Goal: Task Accomplishment & Management: Manage account settings

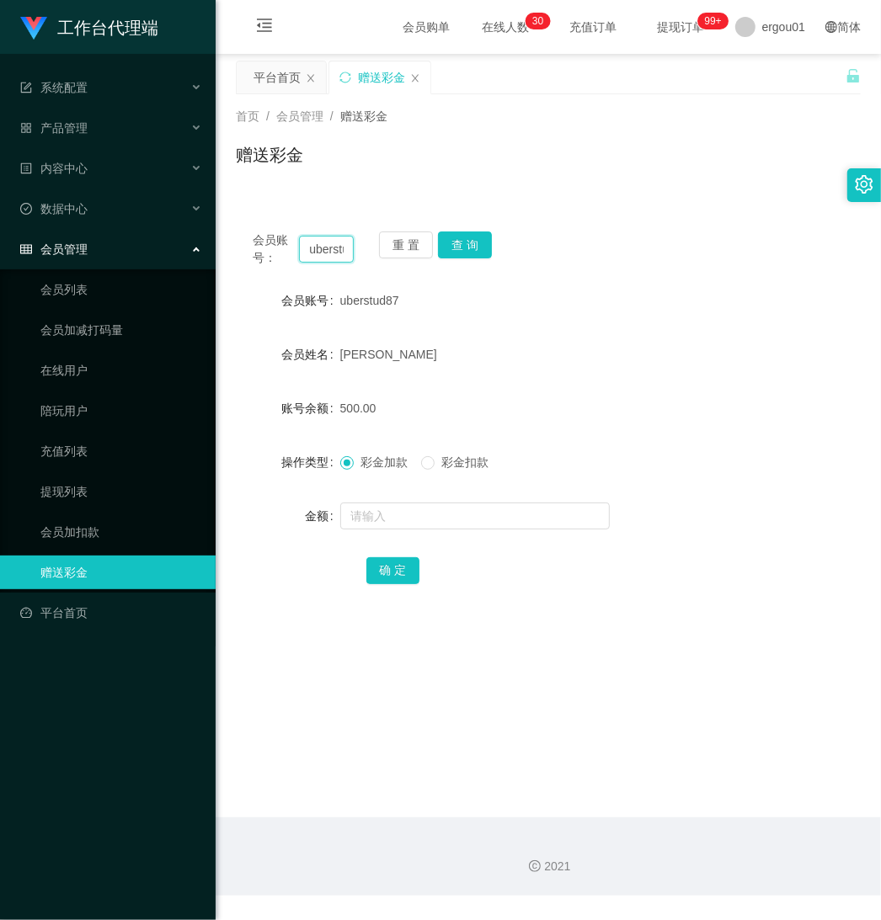
scroll to position [0, 26]
drag, startPoint x: 306, startPoint y: 247, endPoint x: 507, endPoint y: 290, distance: 205.9
click at [501, 276] on div "会员账号： uberstud87 重 置 查 询 会员账号 uberstud87 会员姓名 [PERSON_NAME] 账号余额 500.00 操作类型 彩金…" at bounding box center [548, 419] width 625 height 409
paste input "LX9901"
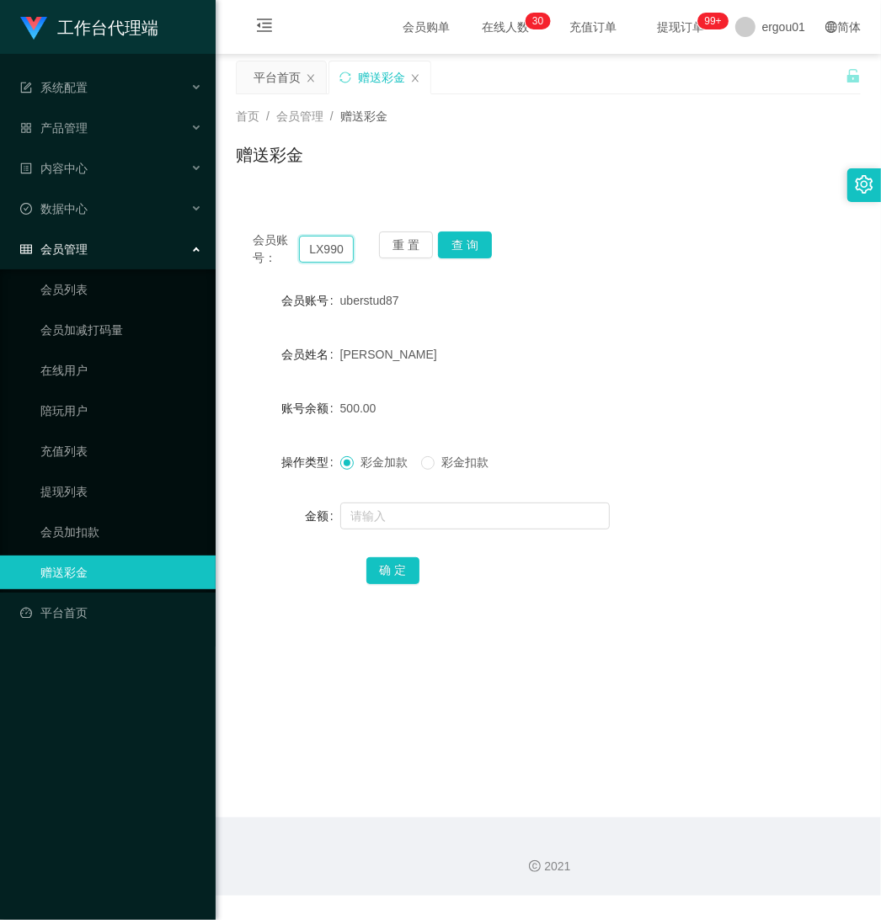
scroll to position [0, 5]
type input "LX9901"
click at [460, 241] on button "查 询" at bounding box center [465, 244] width 54 height 27
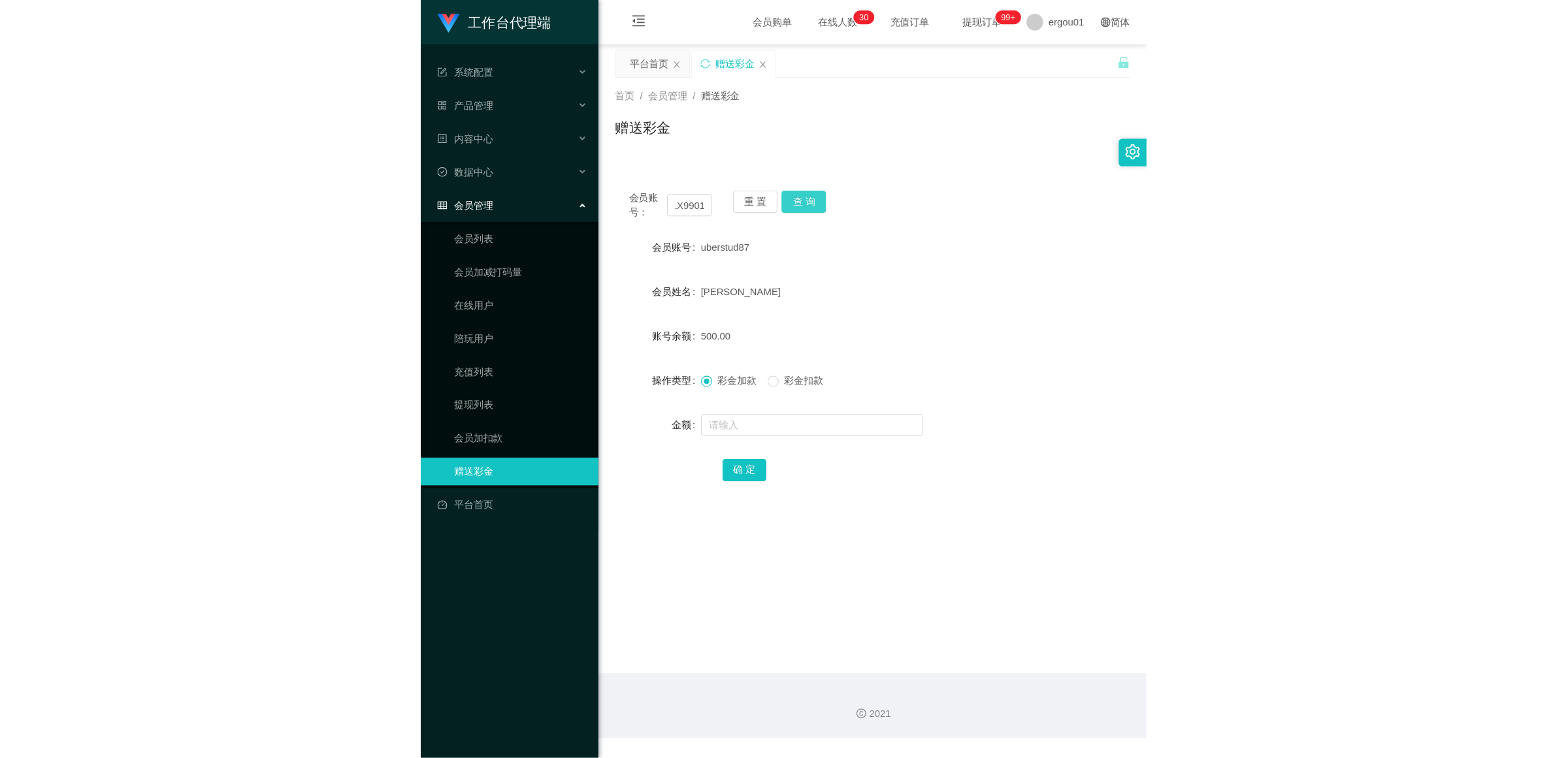
scroll to position [0, 0]
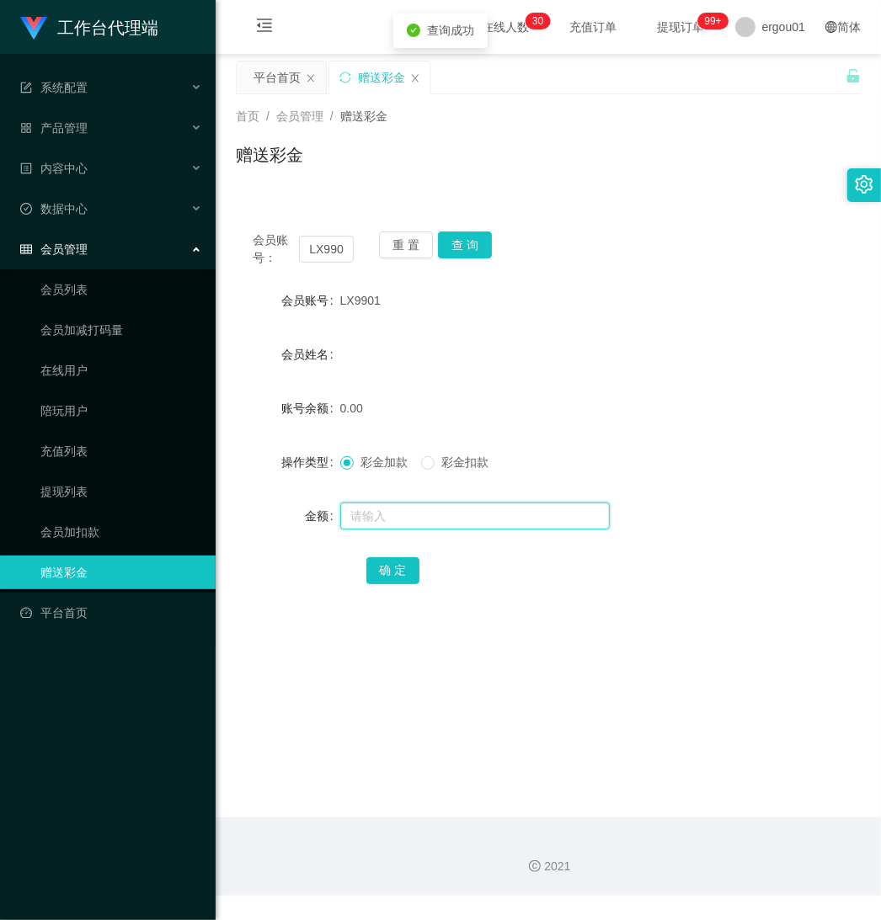
click at [402, 516] on input "text" at bounding box center [474, 516] width 269 height 27
type input "100"
click at [404, 570] on button "确 定" at bounding box center [393, 570] width 54 height 27
click at [453, 242] on button "查 询" at bounding box center [465, 244] width 54 height 27
click at [471, 242] on button "查 询" at bounding box center [465, 244] width 54 height 27
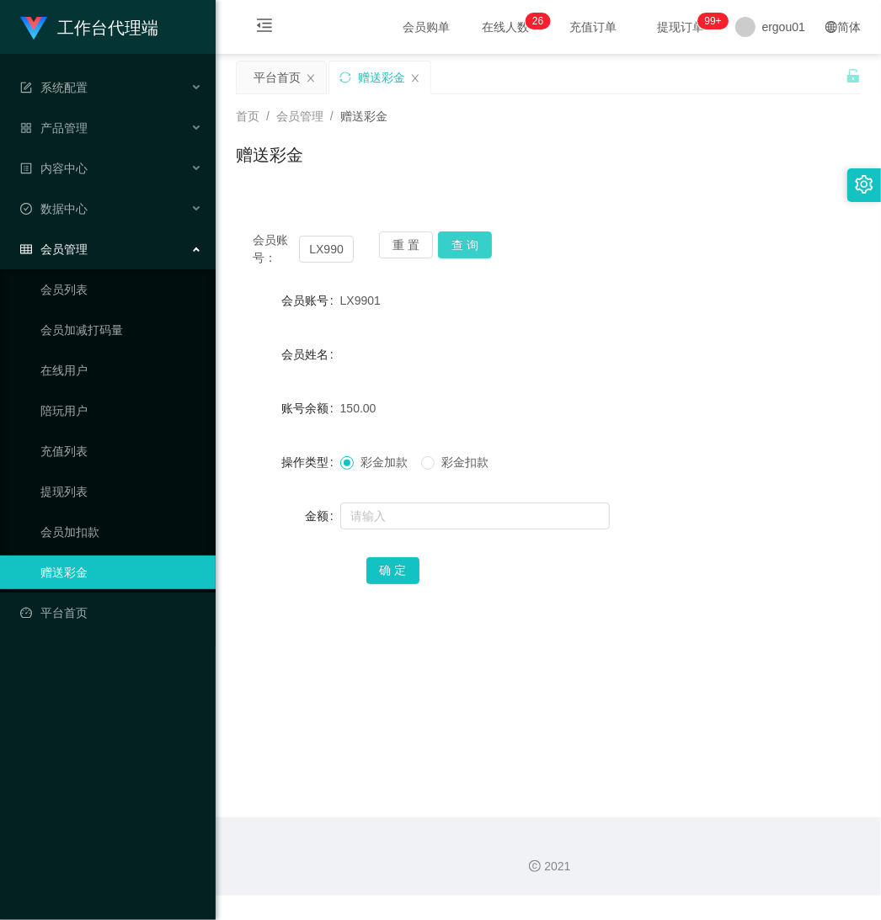
click at [455, 232] on button "查 询" at bounding box center [465, 244] width 54 height 27
click at [81, 286] on link "会员列表" at bounding box center [121, 290] width 162 height 34
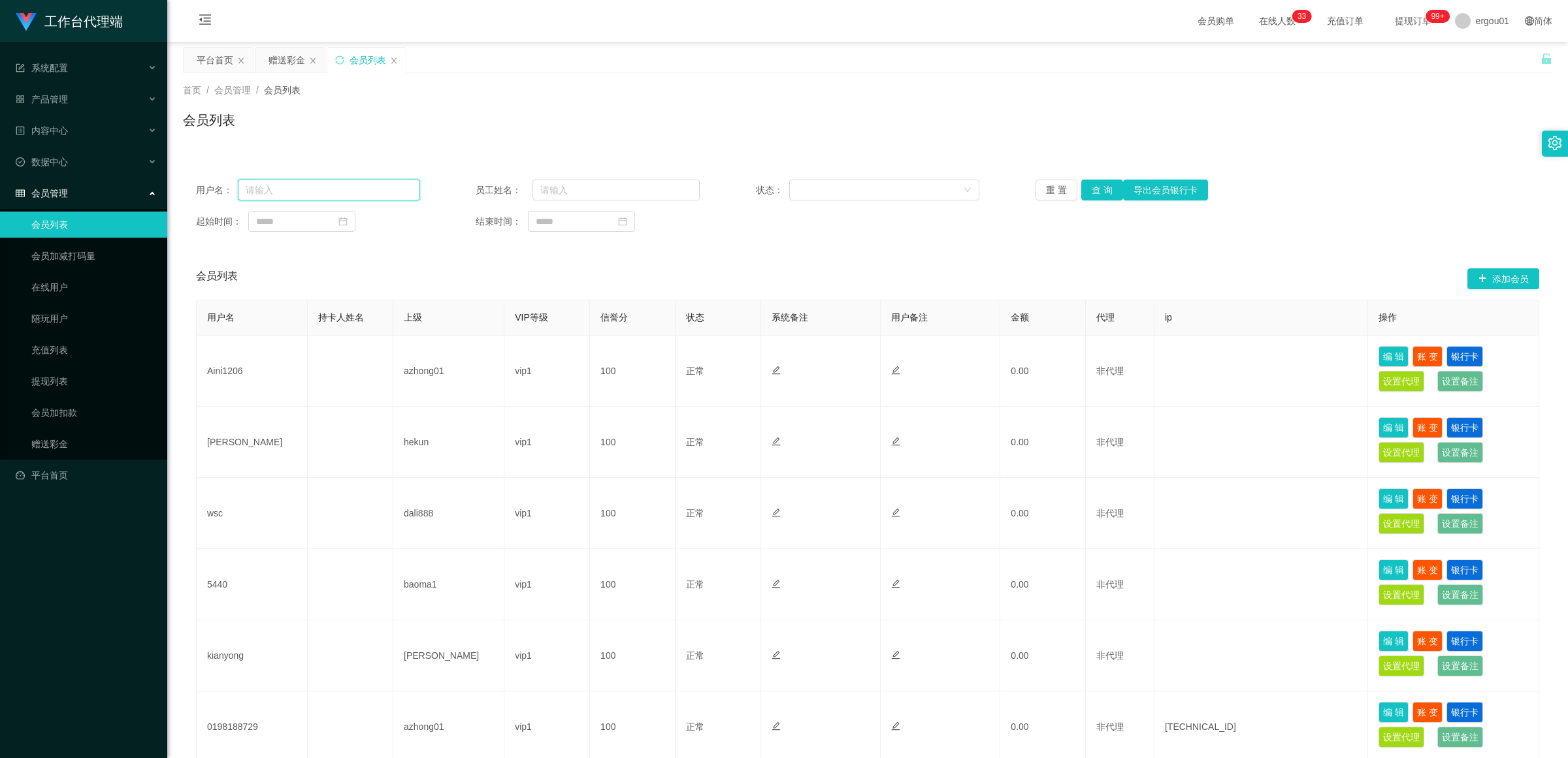
click at [306, 196] on input "text" at bounding box center [328, 189] width 182 height 21
paste input "LX9901"
type input "LX9901"
click at [683, 184] on button "查 询" at bounding box center [1102, 189] width 42 height 21
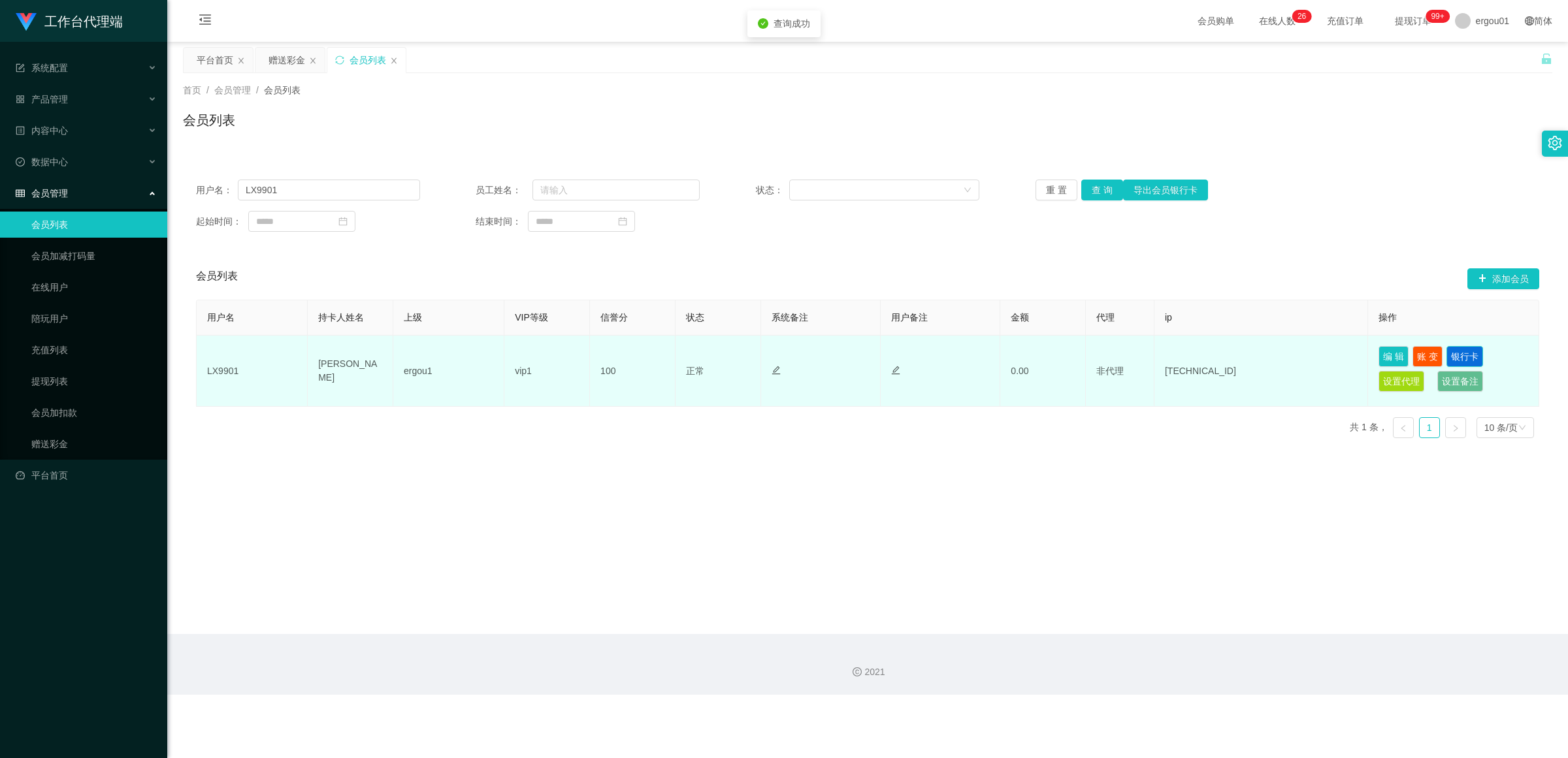
click at [683, 357] on button "银行卡" at bounding box center [1465, 356] width 36 height 21
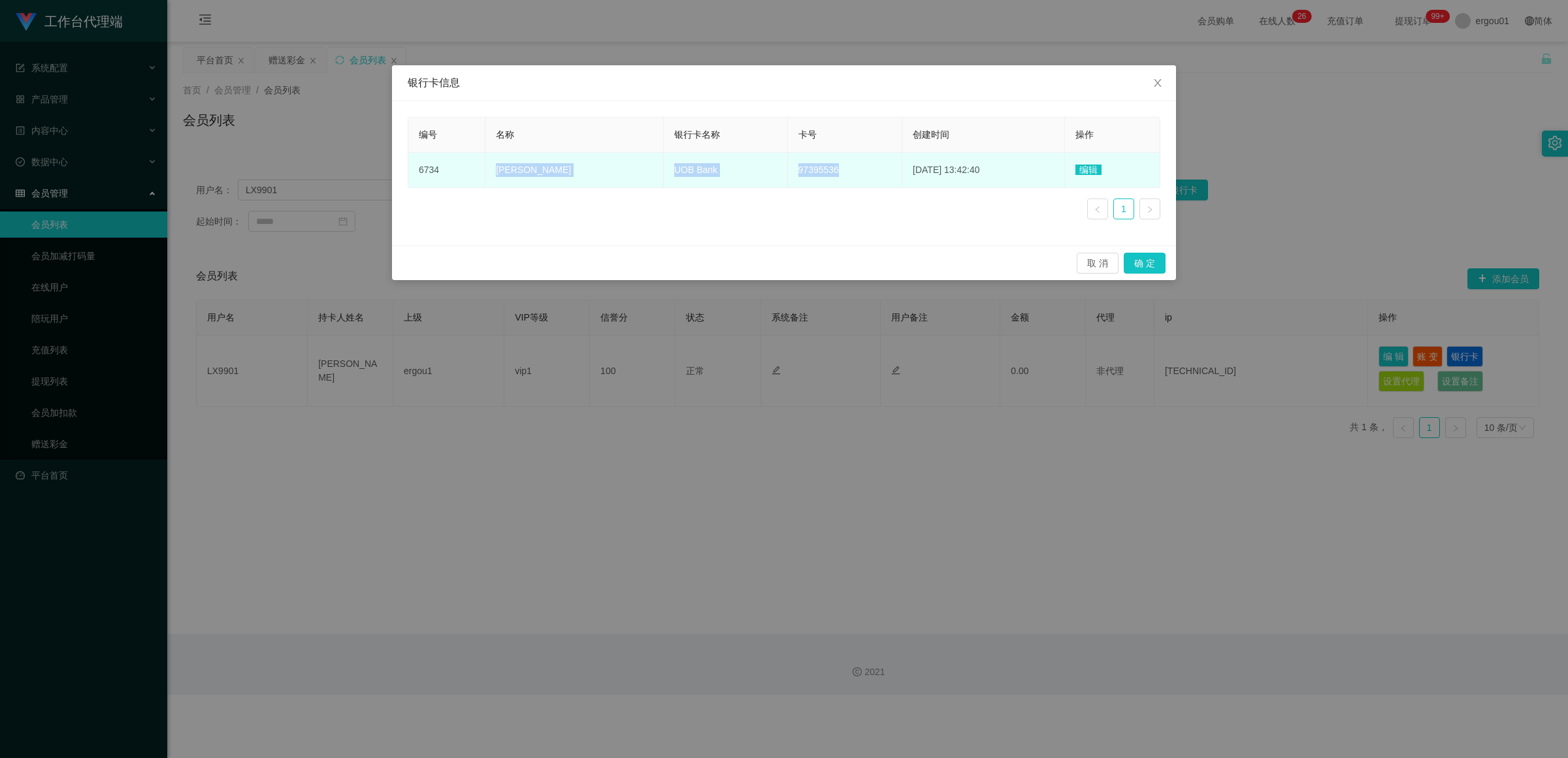
copy tr "[PERSON_NAME] UOB Bank 97395536"
drag, startPoint x: 795, startPoint y: 171, endPoint x: 536, endPoint y: 179, distance: 259.1
click at [490, 164] on tr "6734 [PERSON_NAME] UOB Bank 97395536 [DATE] 13:42:40 编辑" at bounding box center [784, 170] width 752 height 35
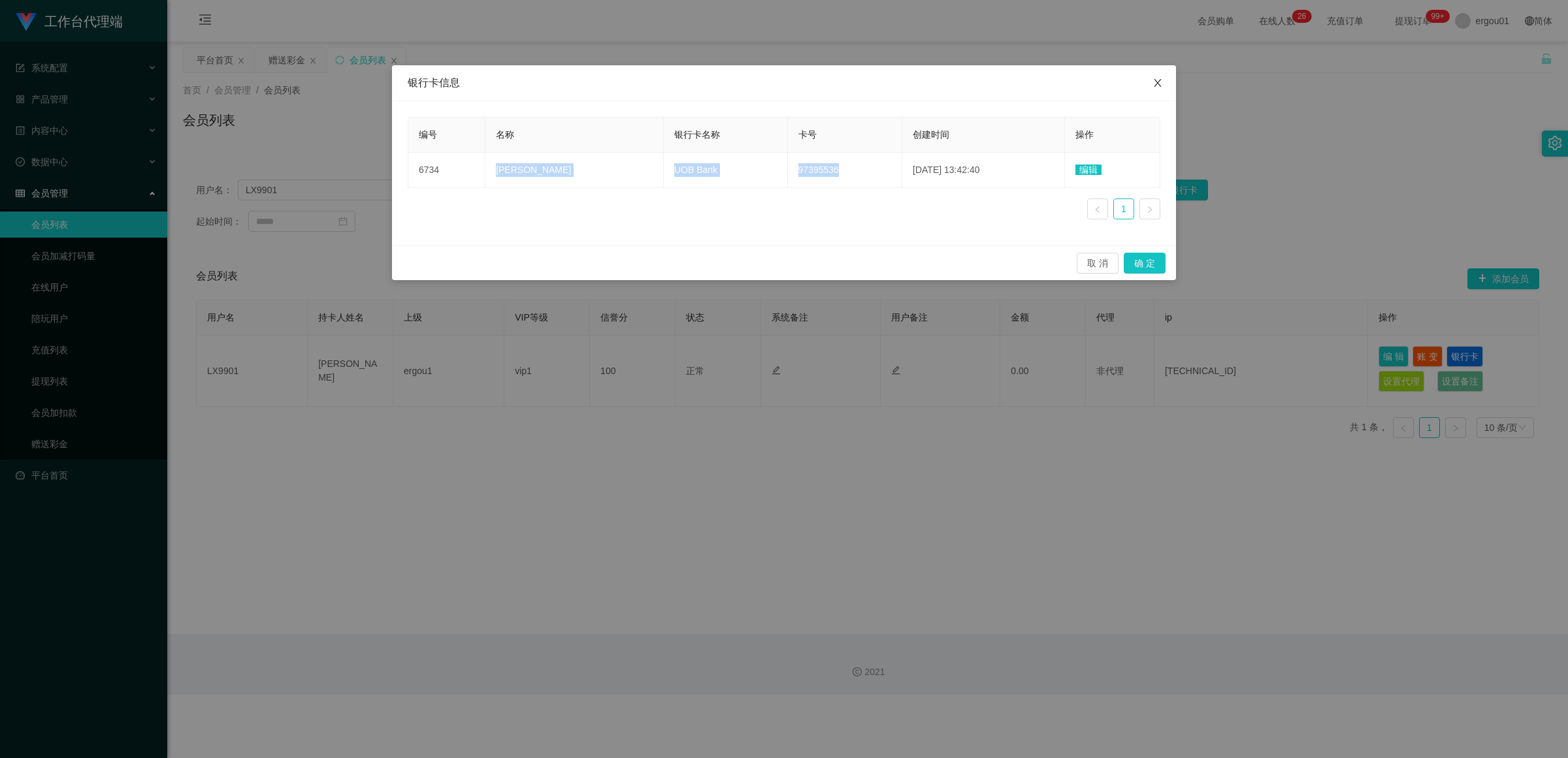
click at [683, 85] on icon "图标: close" at bounding box center [1157, 82] width 10 height 10
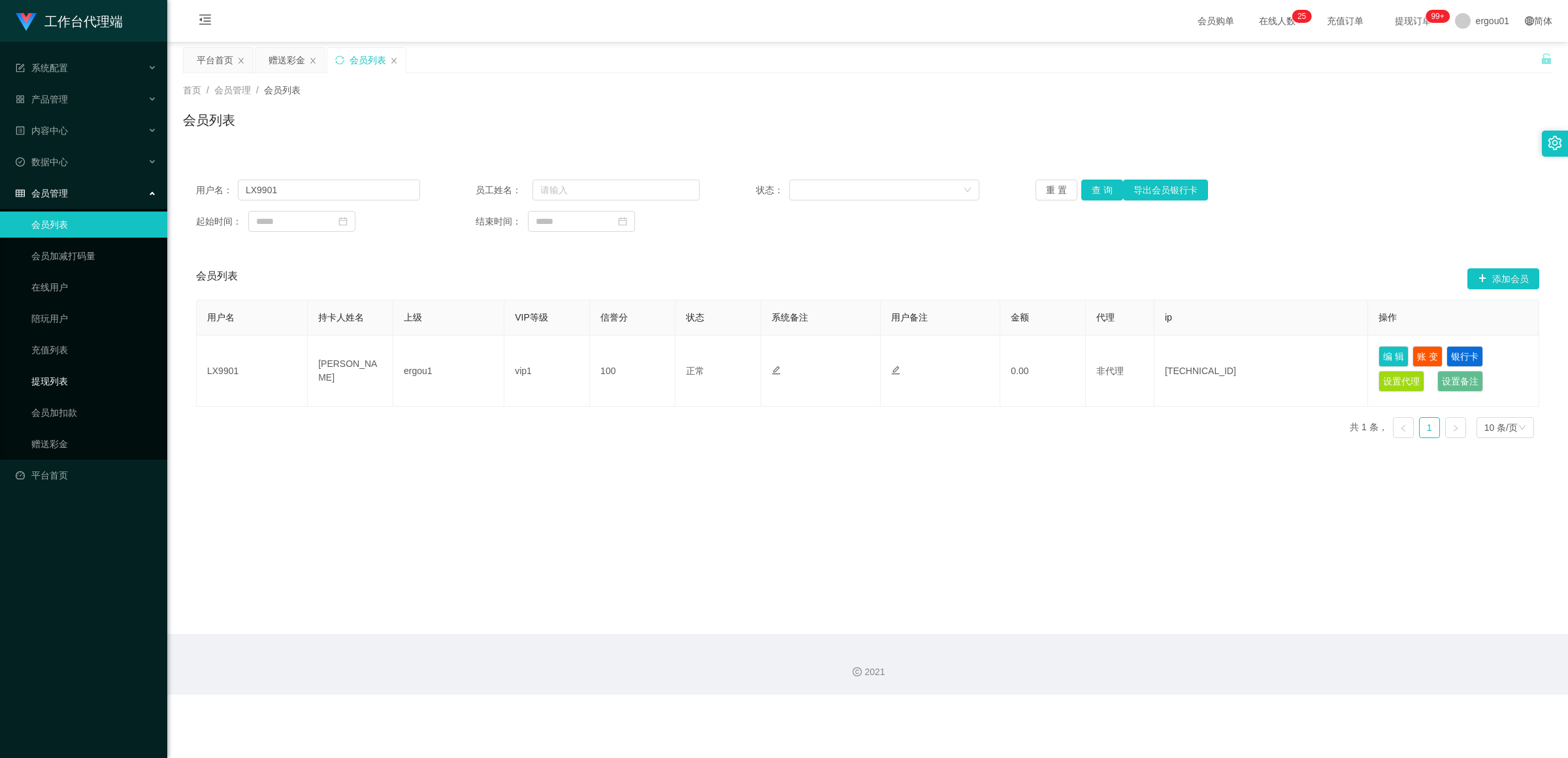
click at [49, 381] on link "提现列表" at bounding box center [94, 382] width 126 height 26
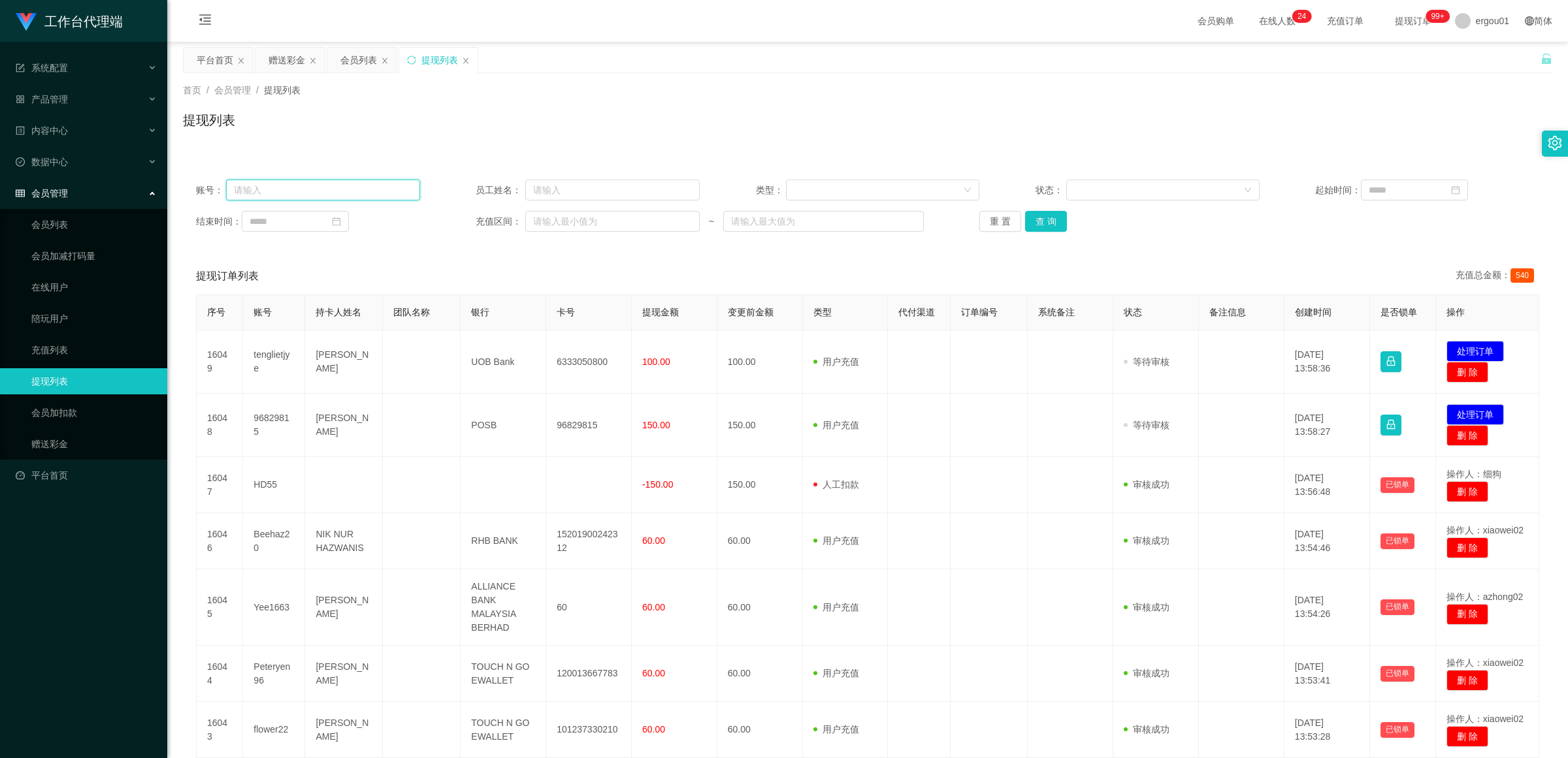
click at [266, 193] on input "text" at bounding box center [322, 189] width 193 height 21
paste input "LX9901"
type input "LX9901"
drag, startPoint x: 1049, startPoint y: 220, endPoint x: 1039, endPoint y: 222, distance: 10.2
click at [683, 220] on button "查 询" at bounding box center [1046, 221] width 42 height 21
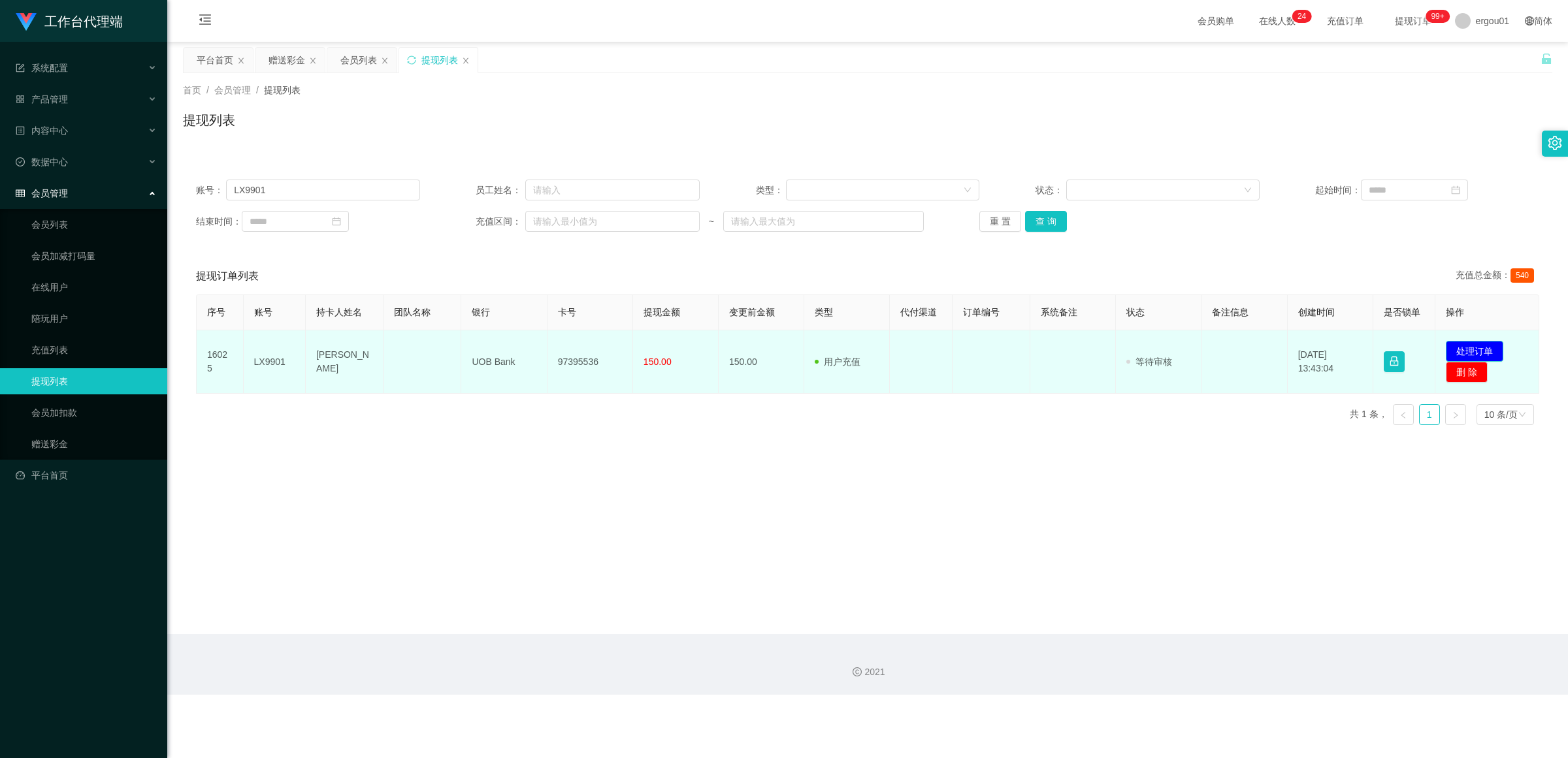
click at [683, 347] on button "处理订单" at bounding box center [1475, 351] width 57 height 21
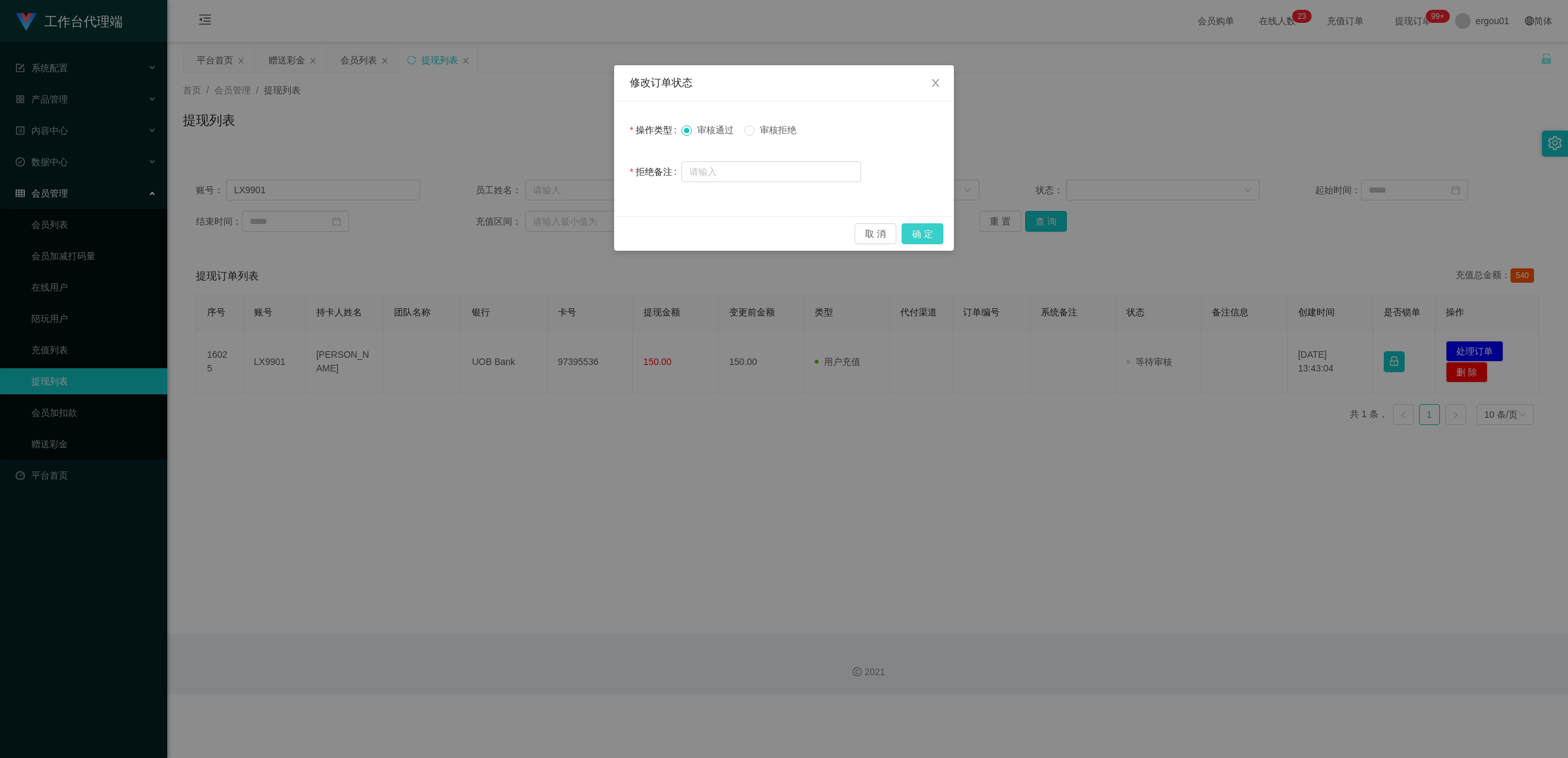
click at [683, 232] on button "确 定" at bounding box center [923, 234] width 42 height 21
